Goal: Task Accomplishment & Management: Manage account settings

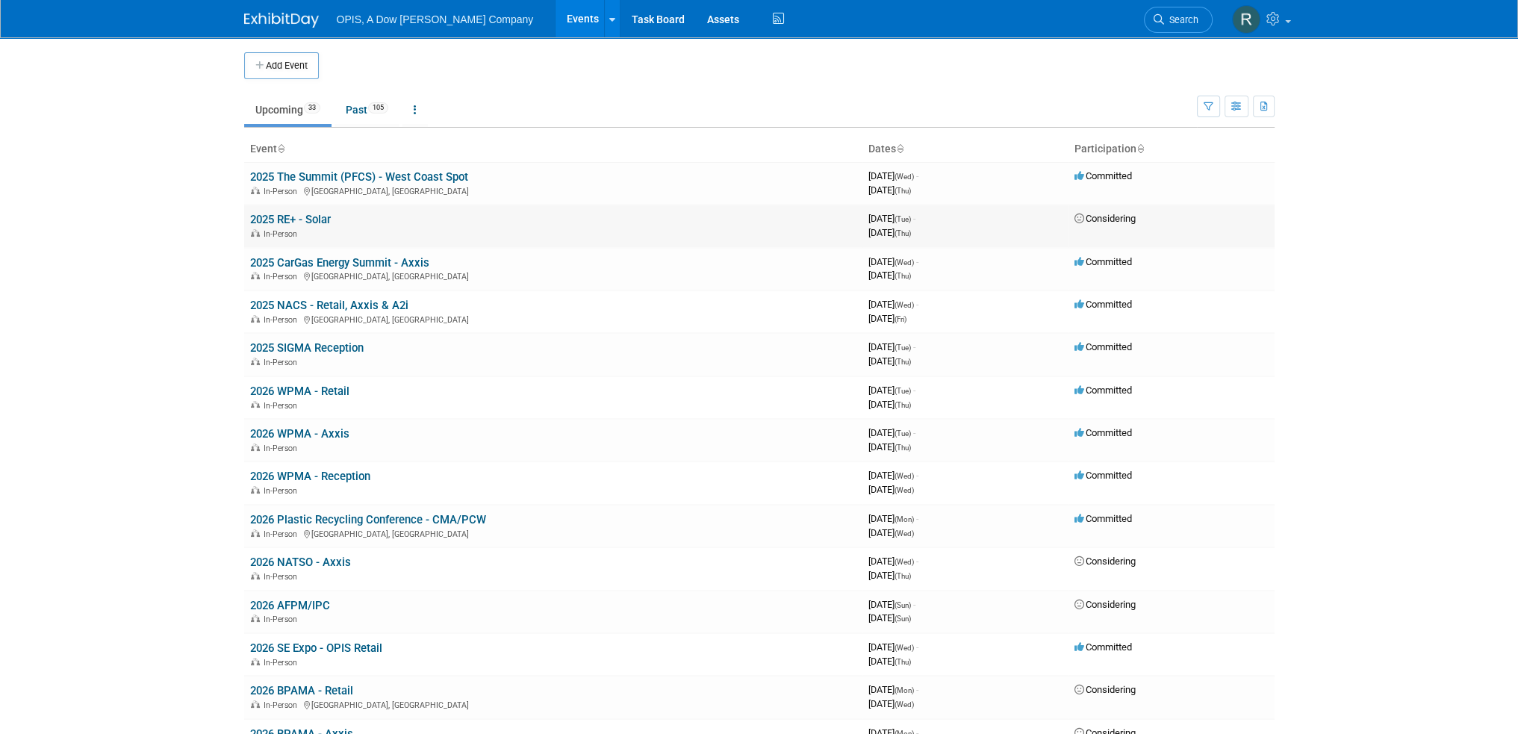
click at [294, 217] on link "2025 RE+ - Solar" at bounding box center [290, 219] width 81 height 13
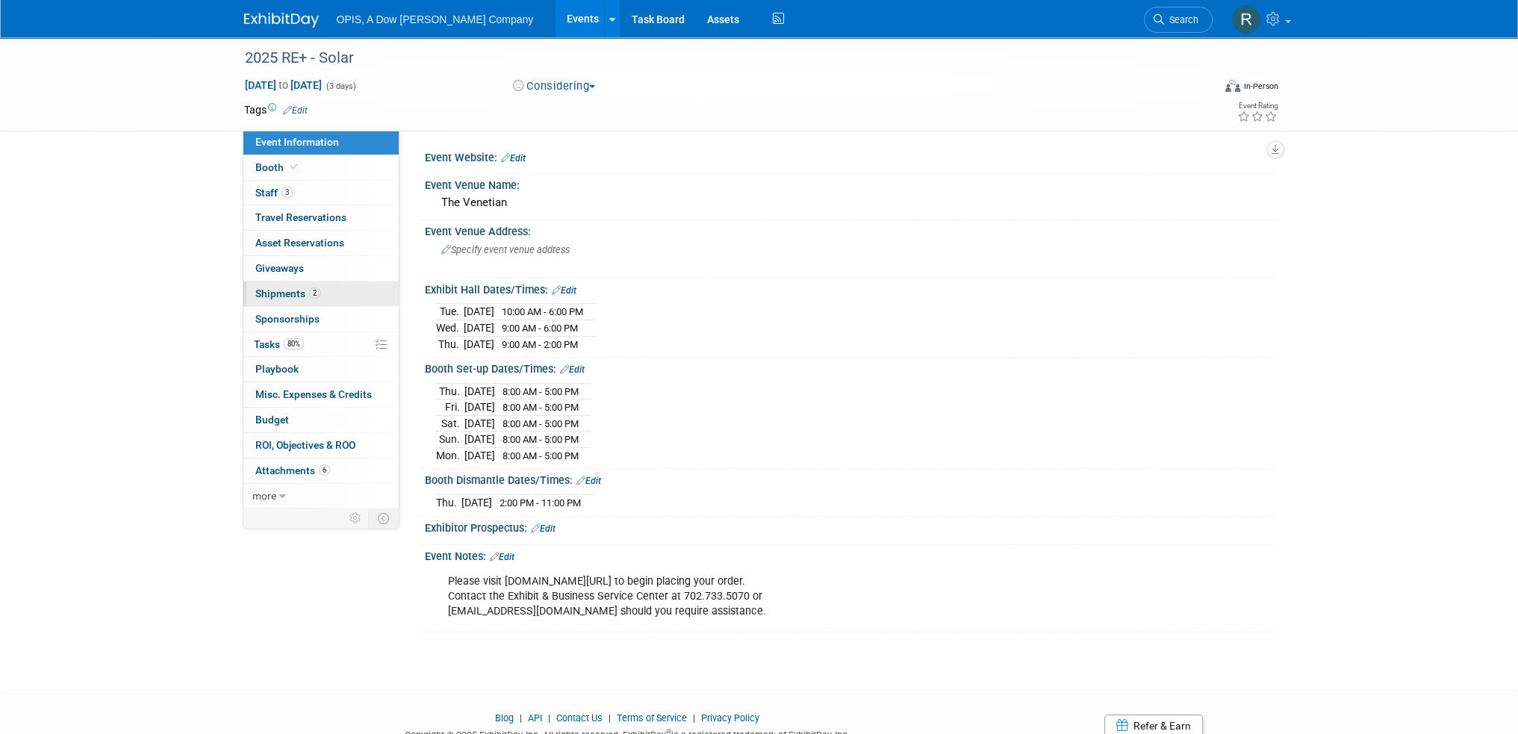
click at [261, 295] on span "Shipments 2" at bounding box center [287, 293] width 65 height 12
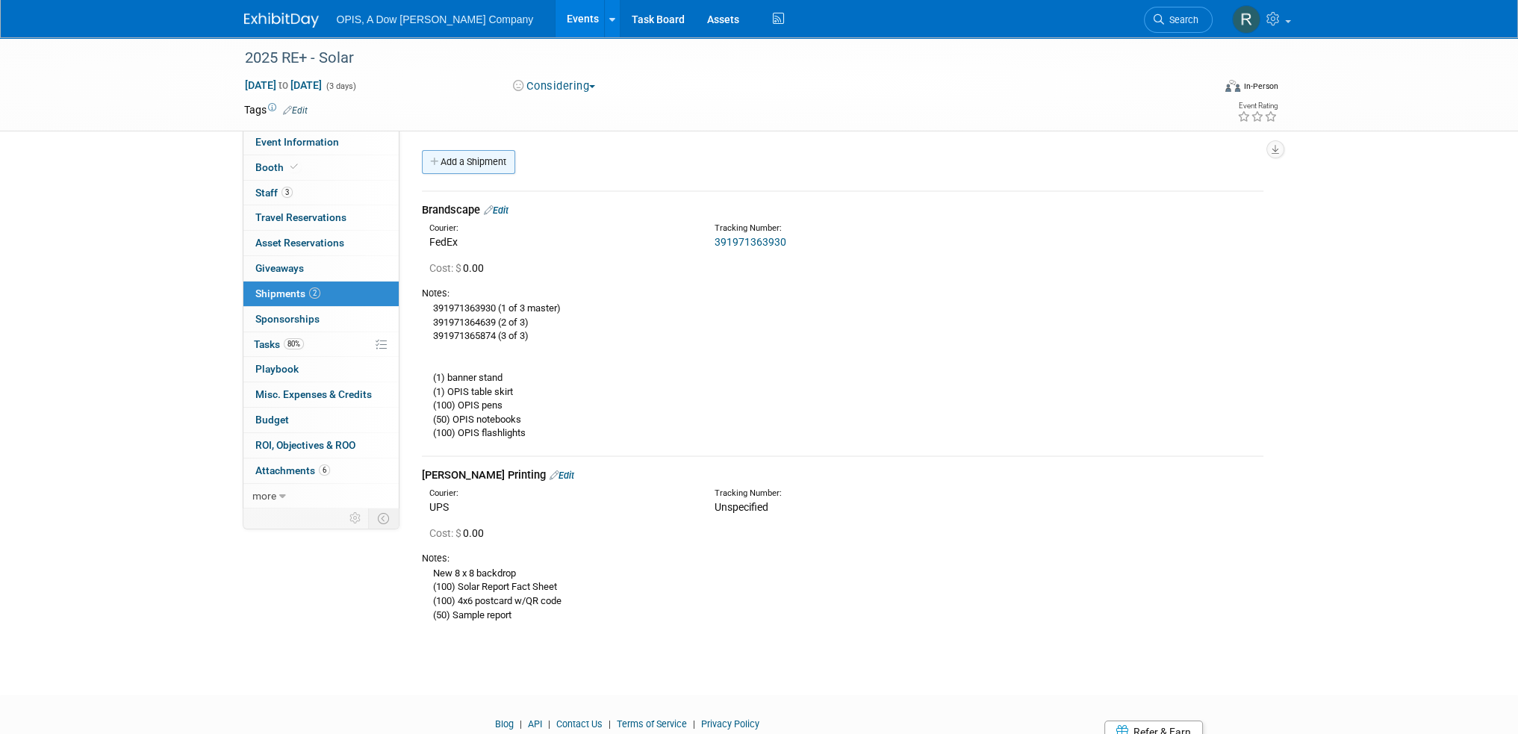
click at [469, 161] on link "Add a Shipment" at bounding box center [468, 162] width 93 height 24
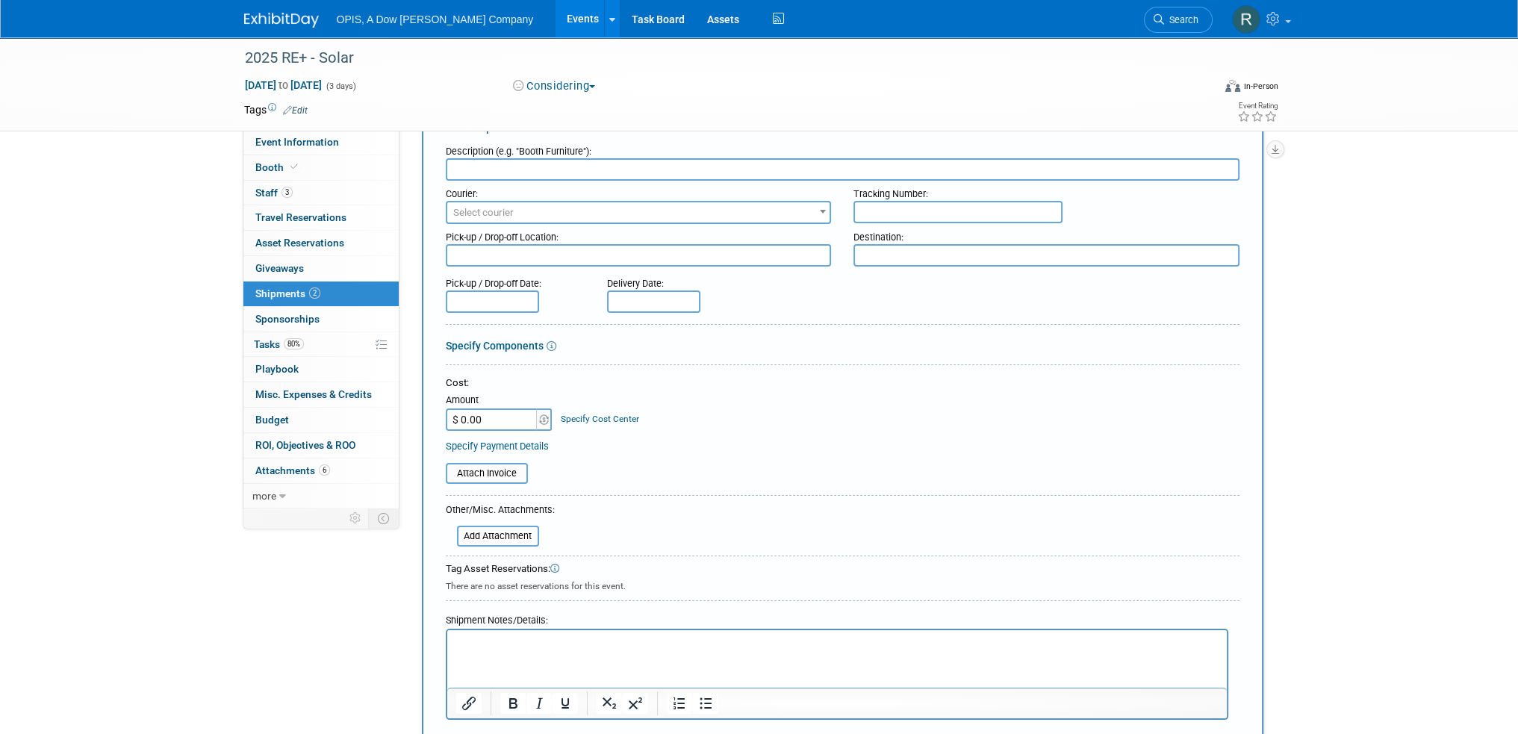
scroll to position [149, 0]
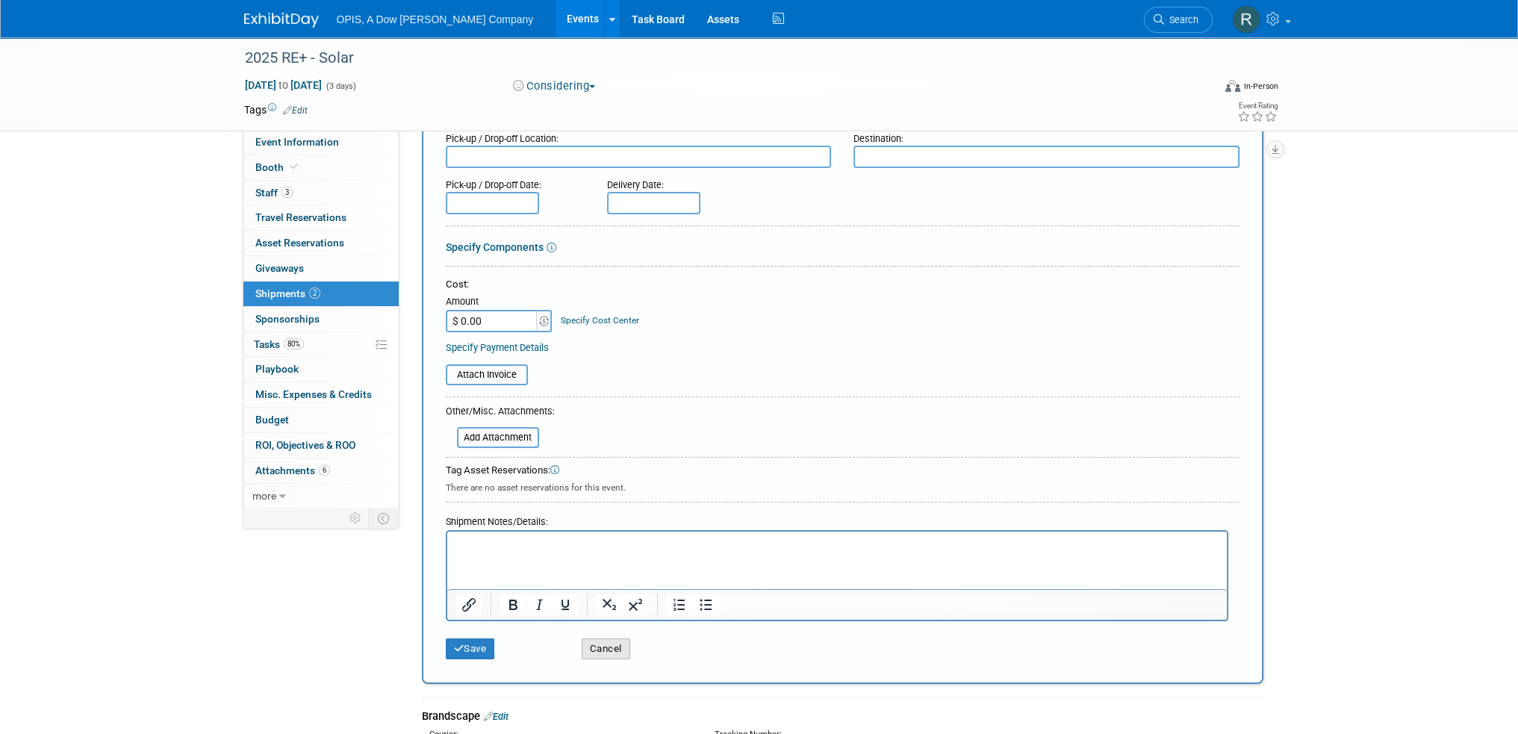
click at [598, 649] on button "Cancel" at bounding box center [606, 648] width 49 height 21
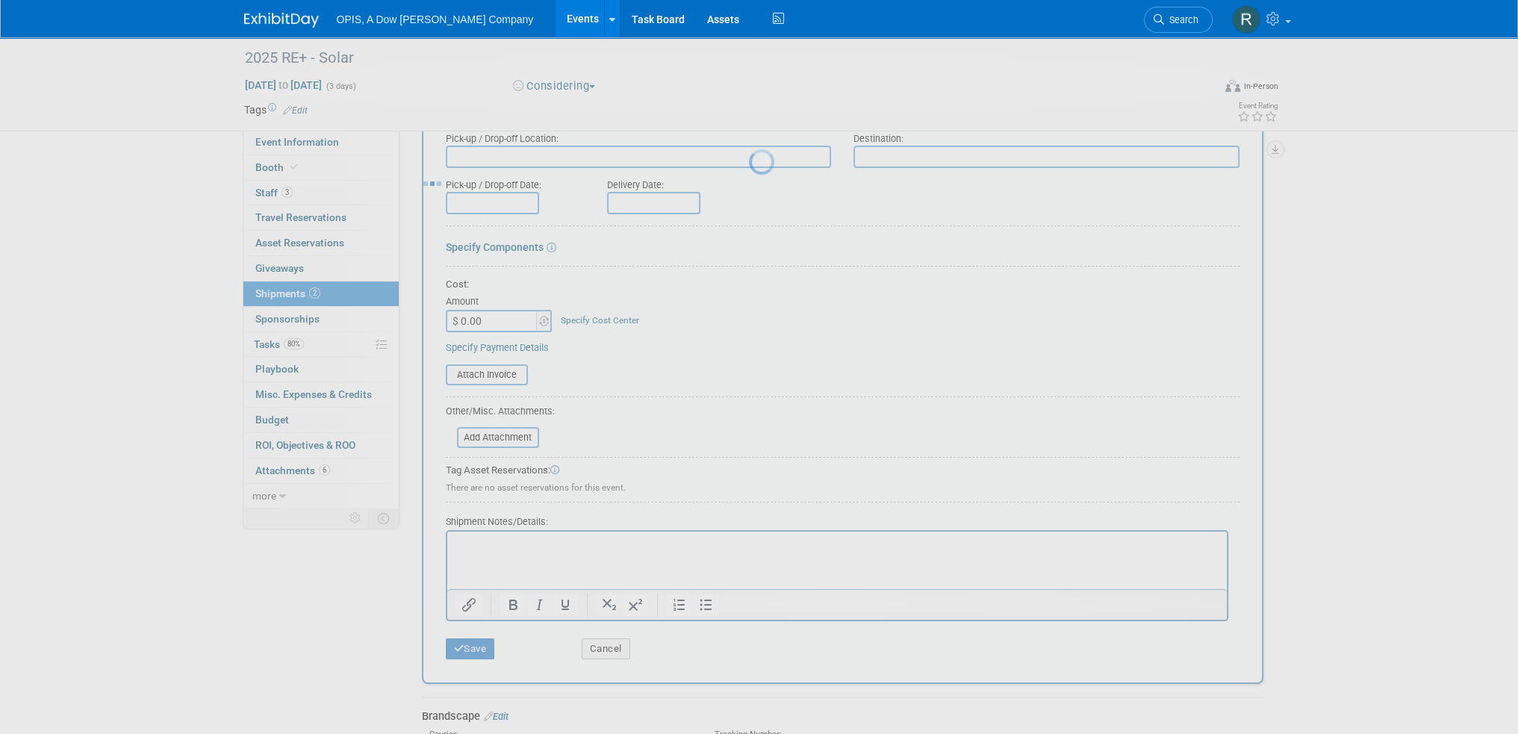
scroll to position [65, 0]
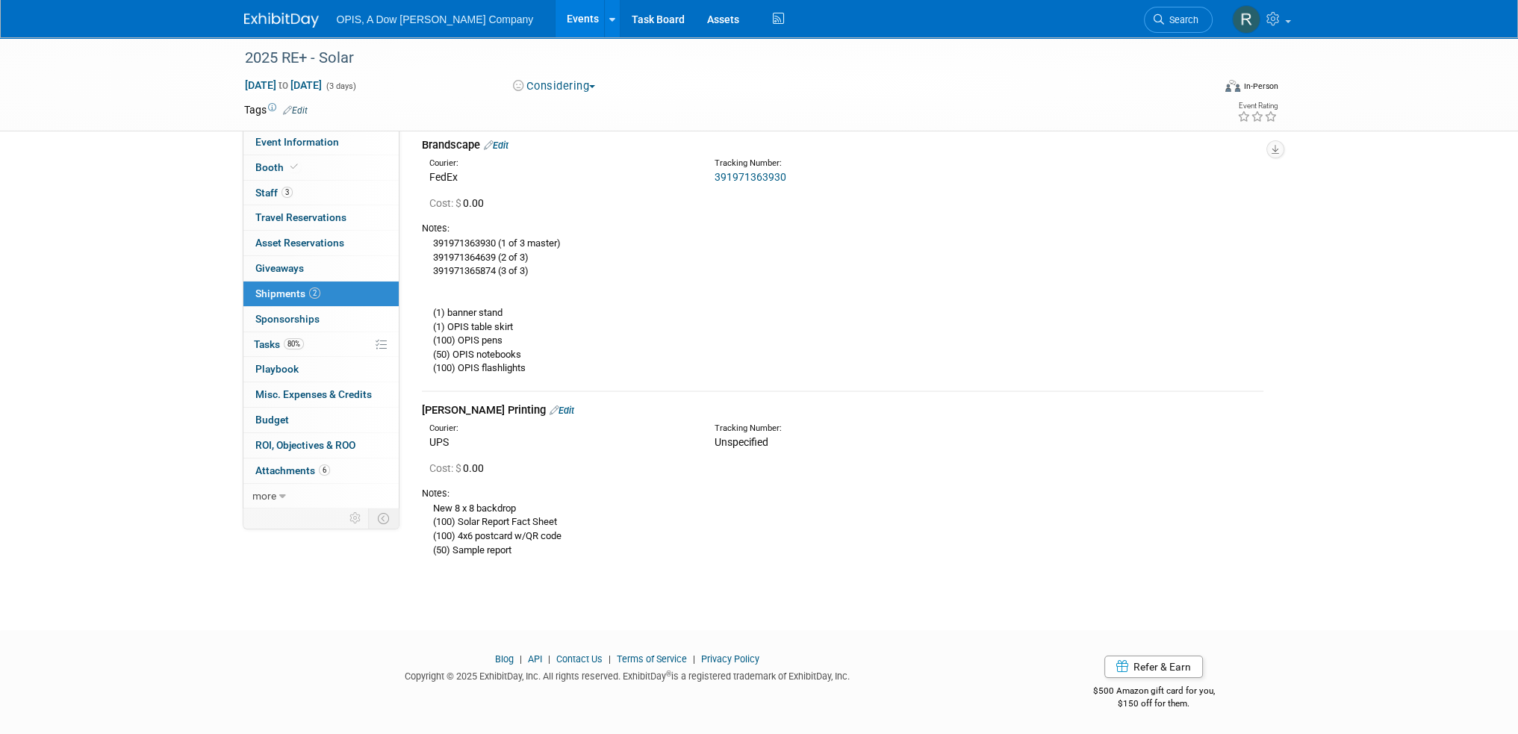
click at [550, 407] on link "Edit" at bounding box center [562, 410] width 25 height 11
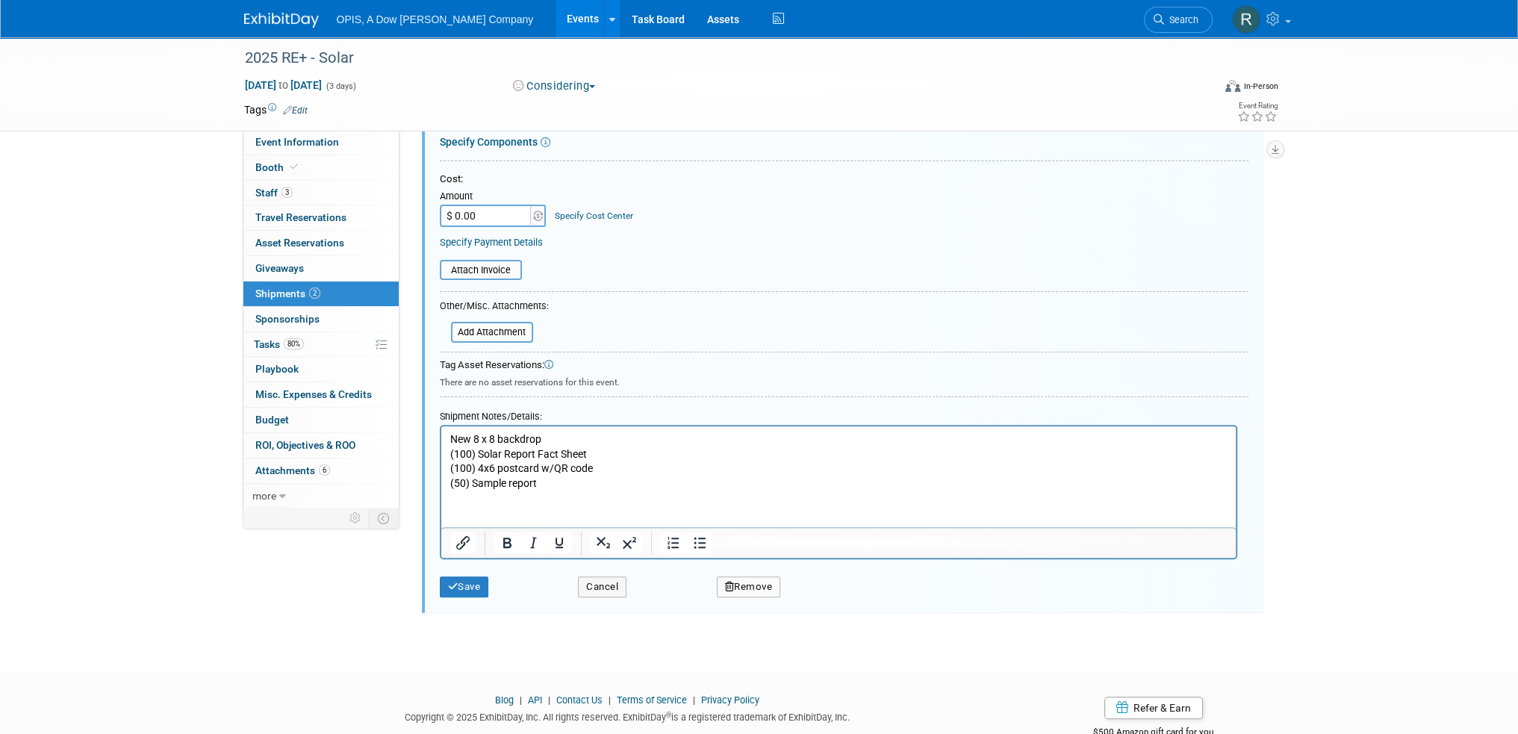
scroll to position [567, 0]
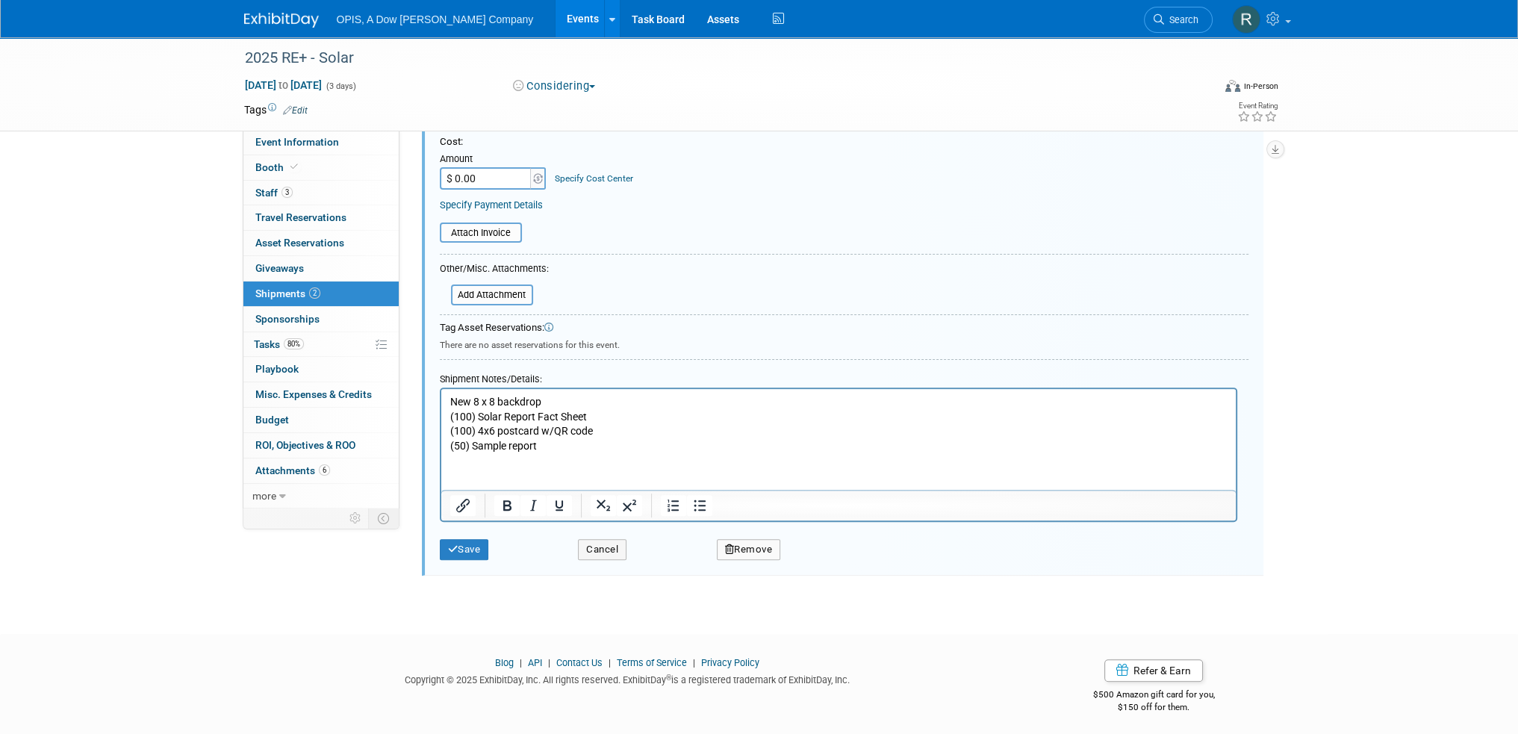
click at [553, 447] on p "New 8 x 8 backdrop (100) Solar Report Fact Sheet (100) 4x6 postcard w/QR code (…" at bounding box center [838, 424] width 777 height 58
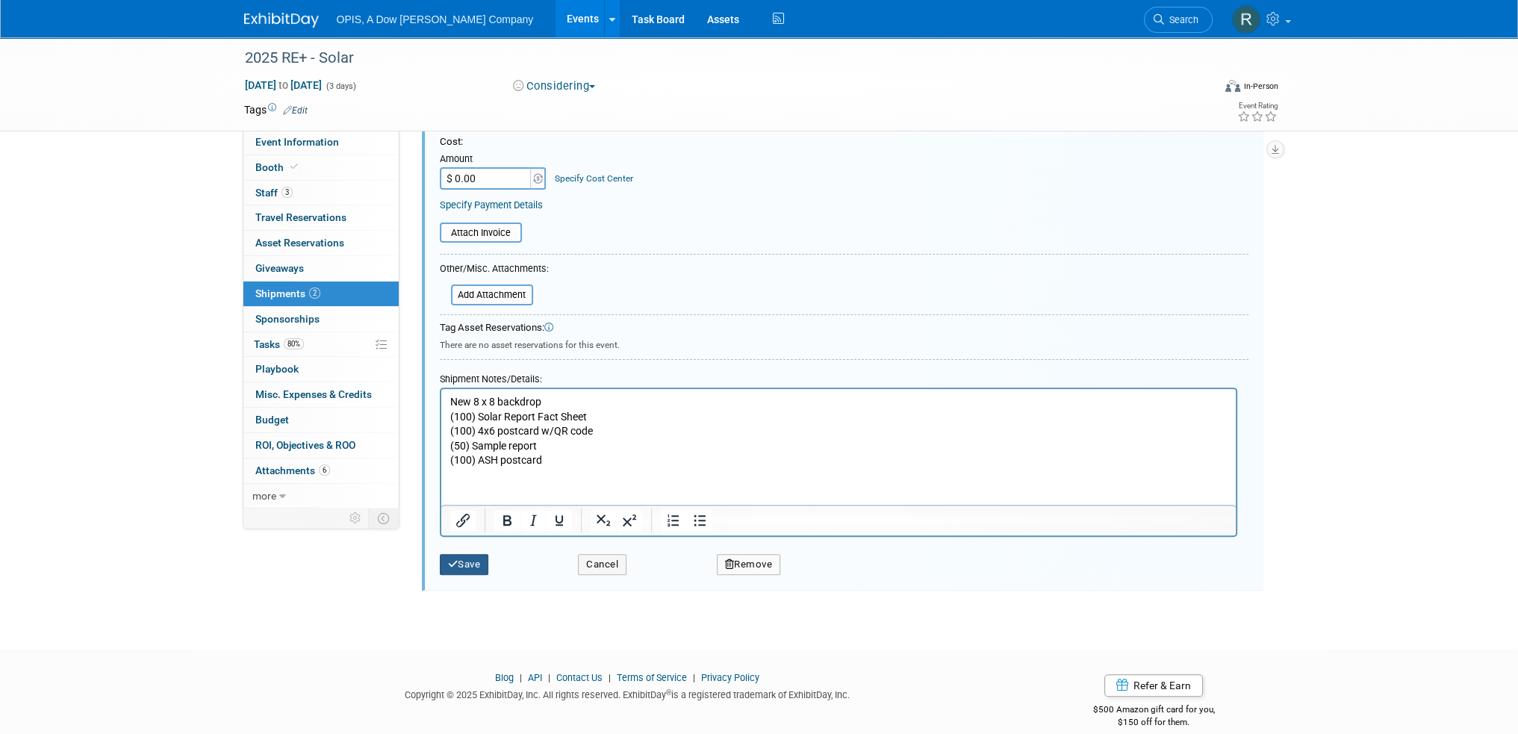
click at [467, 555] on button "Save" at bounding box center [464, 564] width 49 height 21
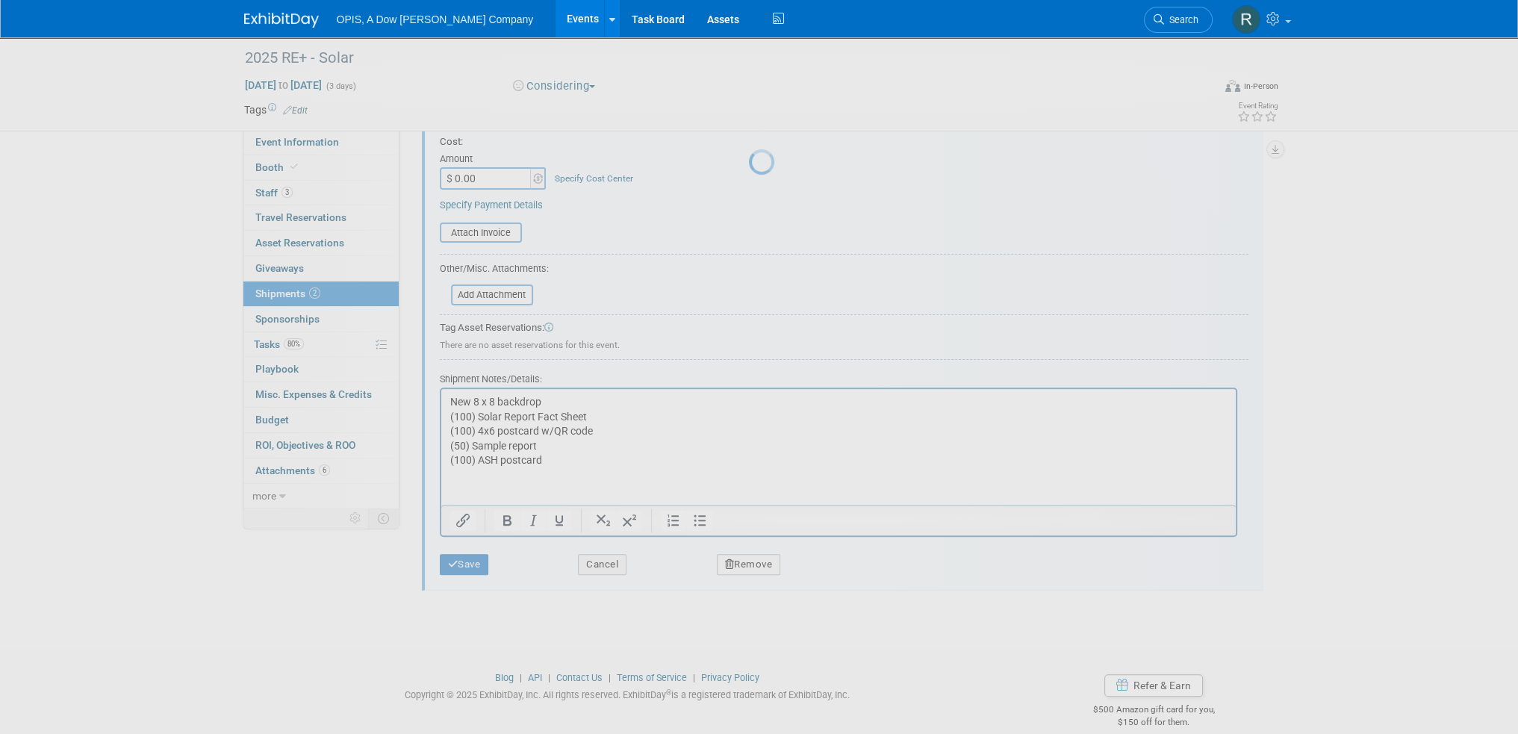
scroll to position [78, 0]
